Goal: Navigation & Orientation: Find specific page/section

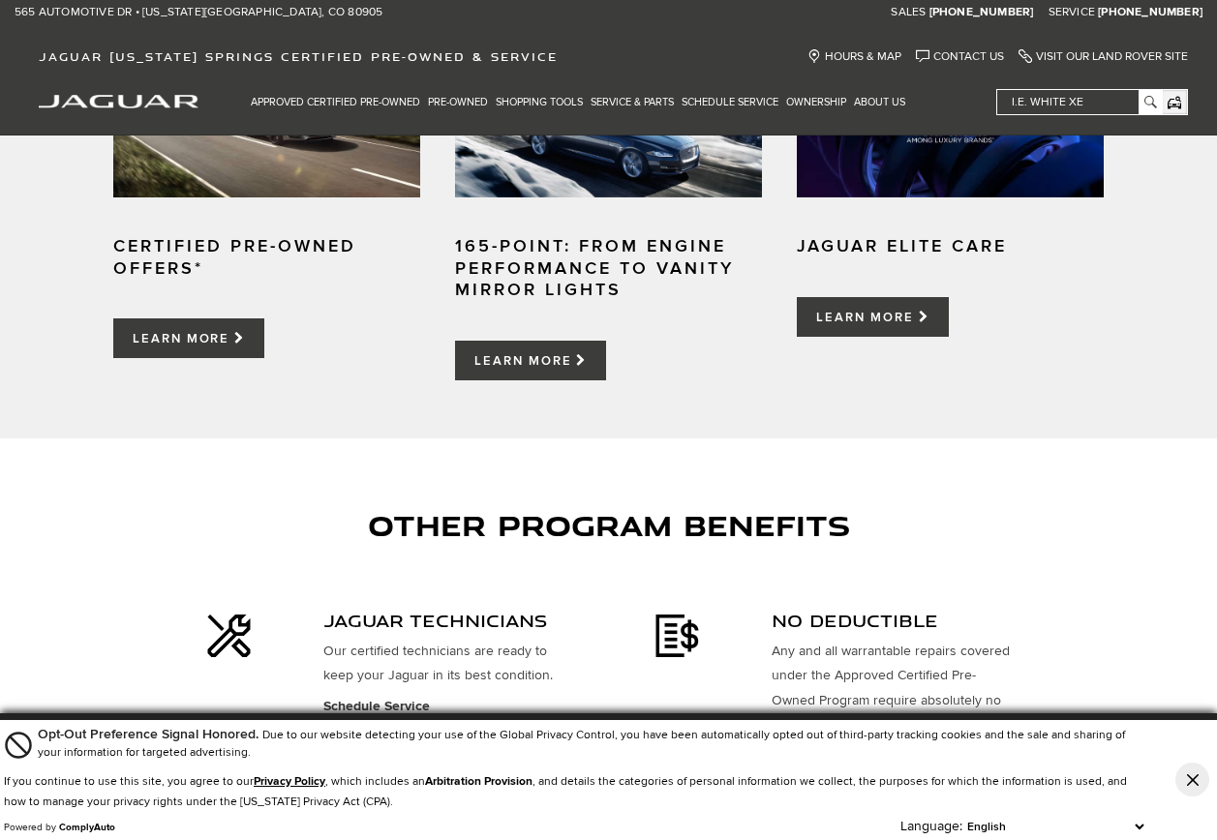
scroll to position [775, 0]
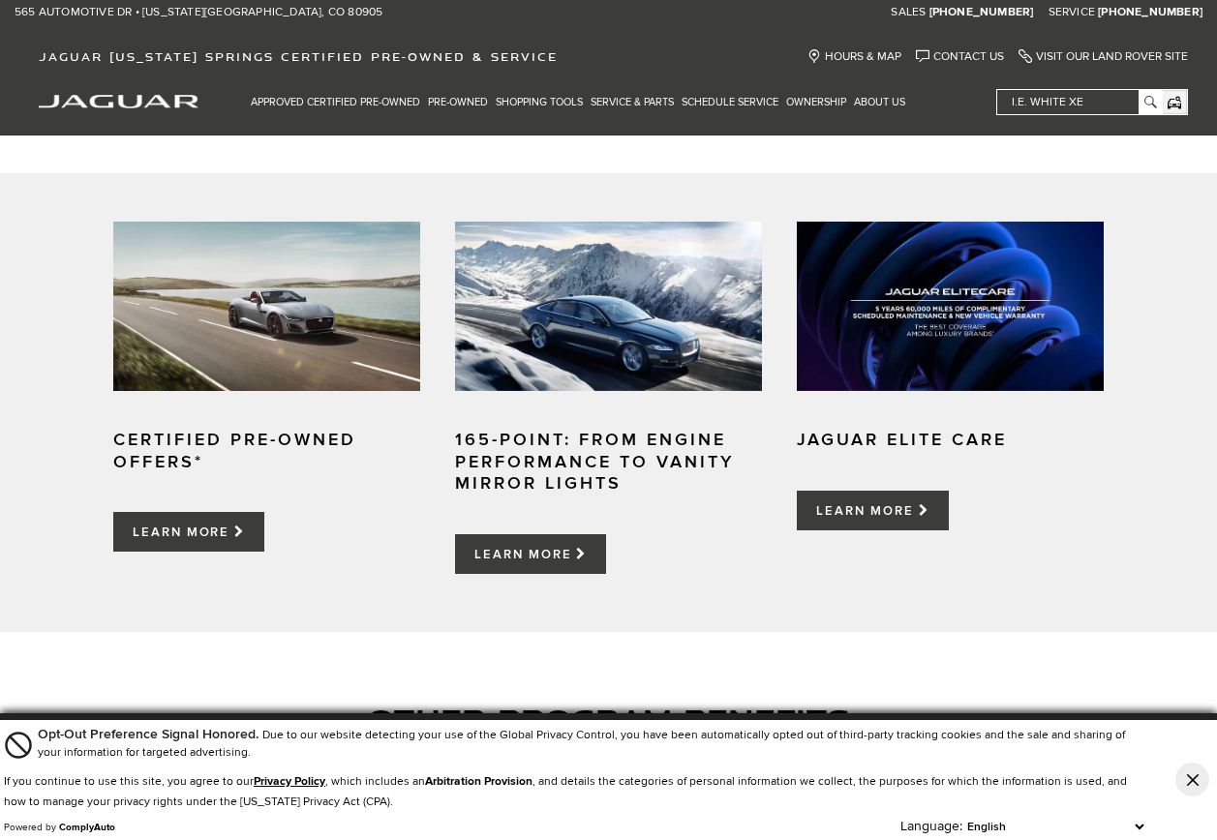
click at [295, 306] on img at bounding box center [266, 306] width 307 height 169
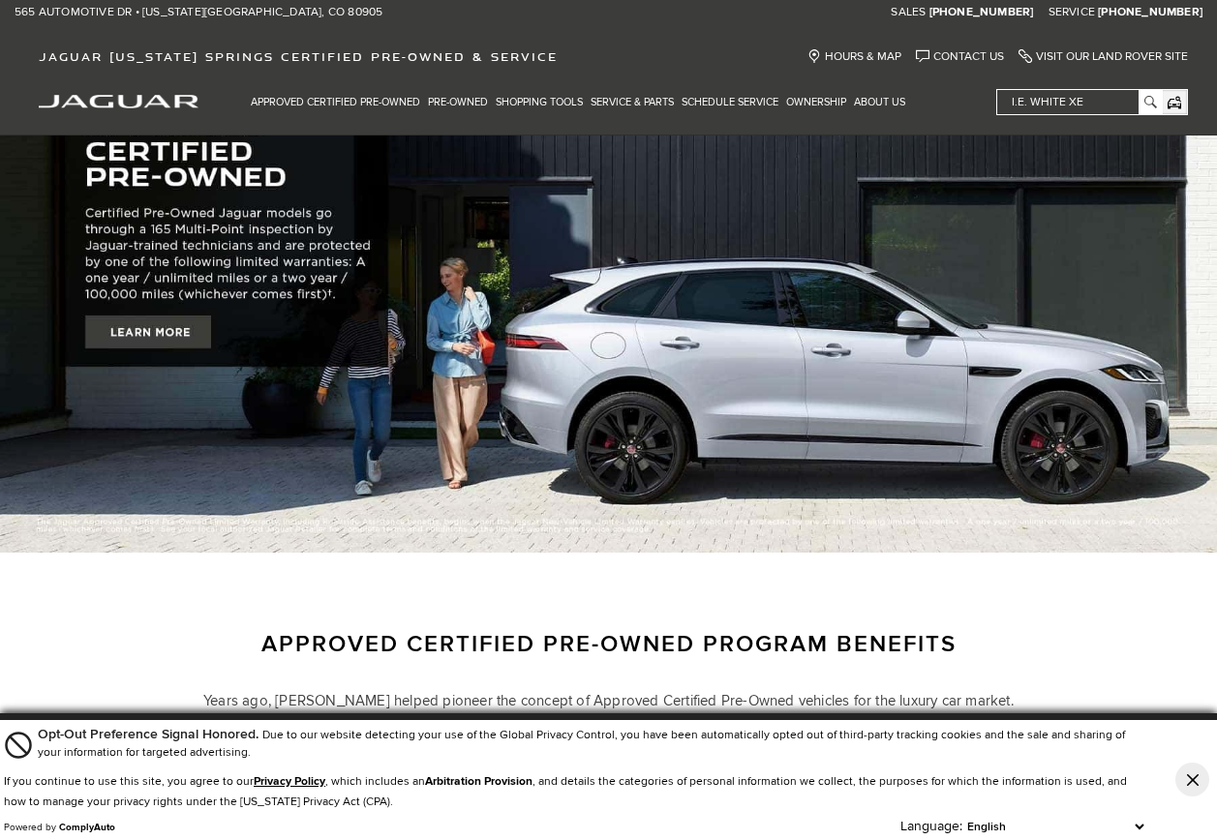
scroll to position [0, 0]
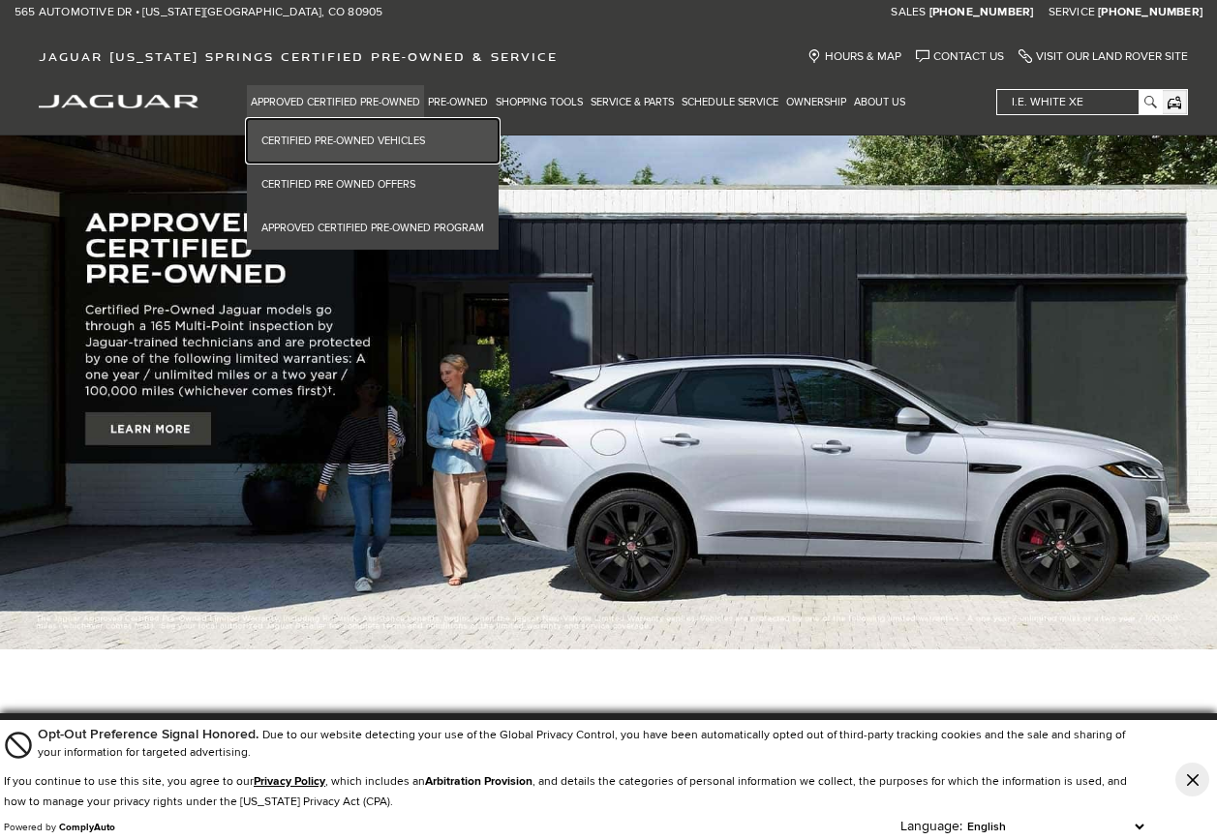
click at [319, 137] on link "Certified Pre-Owned Vehicles" at bounding box center [373, 141] width 252 height 44
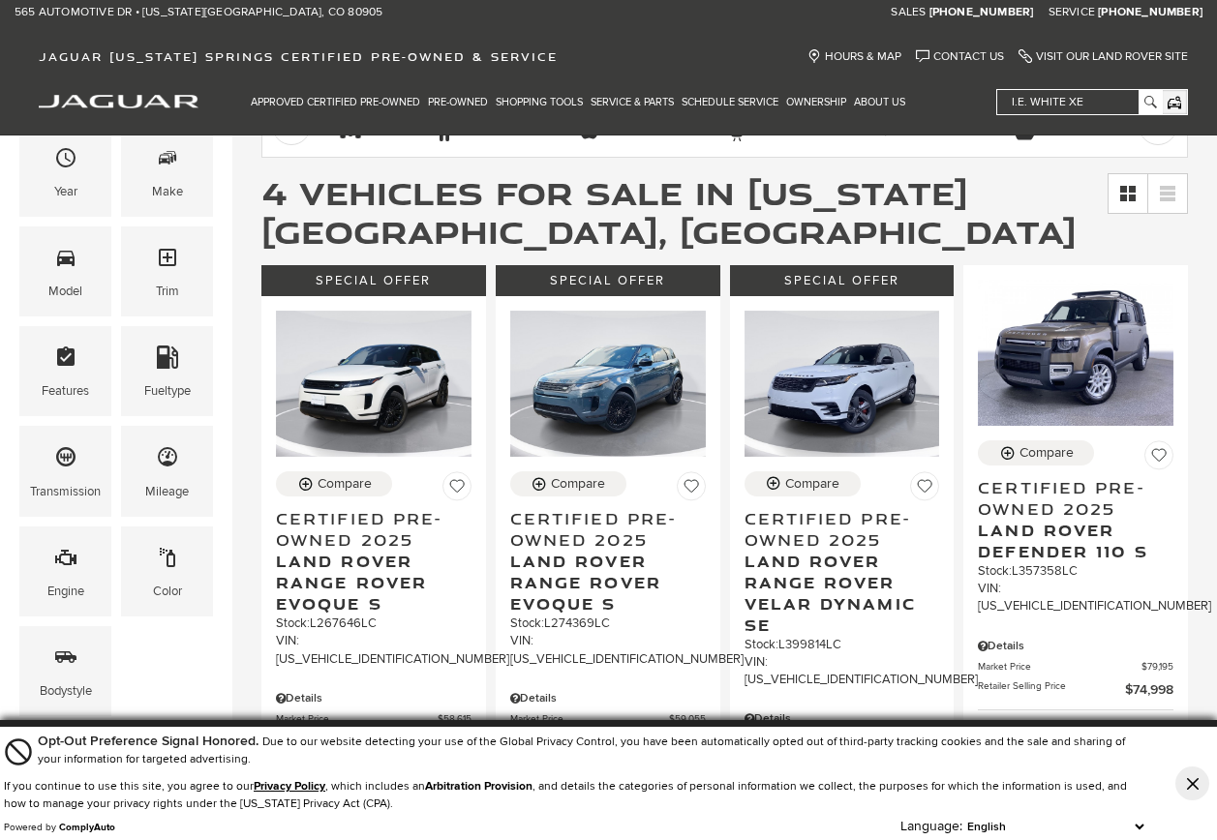
scroll to position [97, 0]
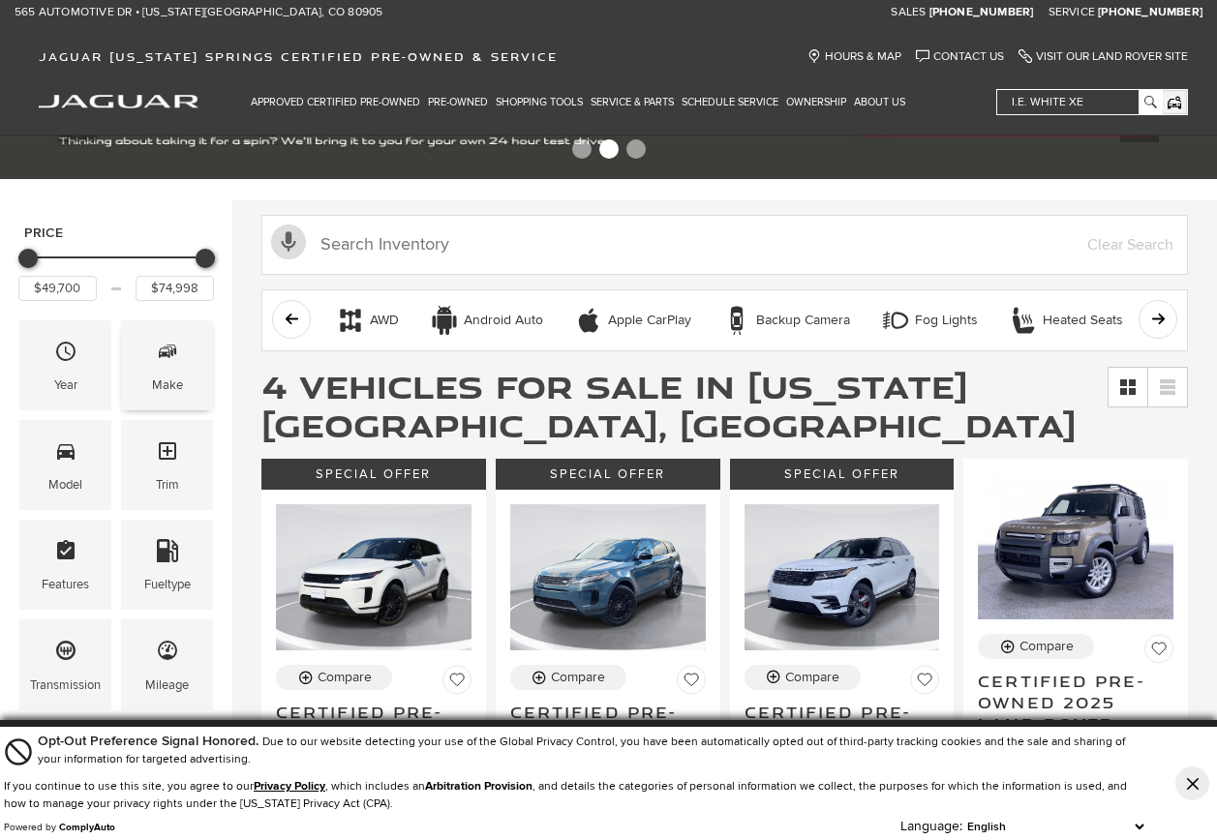
click at [164, 363] on span "Make" at bounding box center [167, 355] width 23 height 40
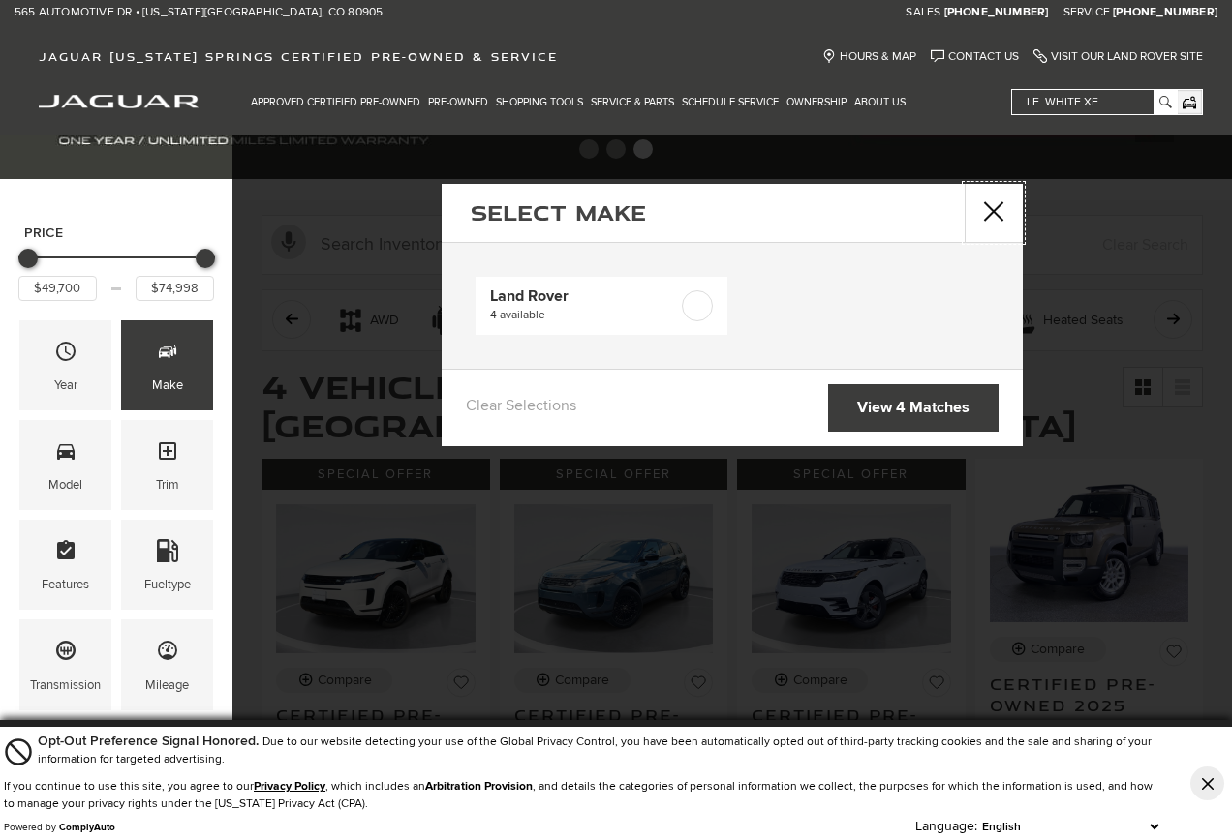
click at [1000, 214] on button "close" at bounding box center [993, 213] width 58 height 58
